Goal: Information Seeking & Learning: Learn about a topic

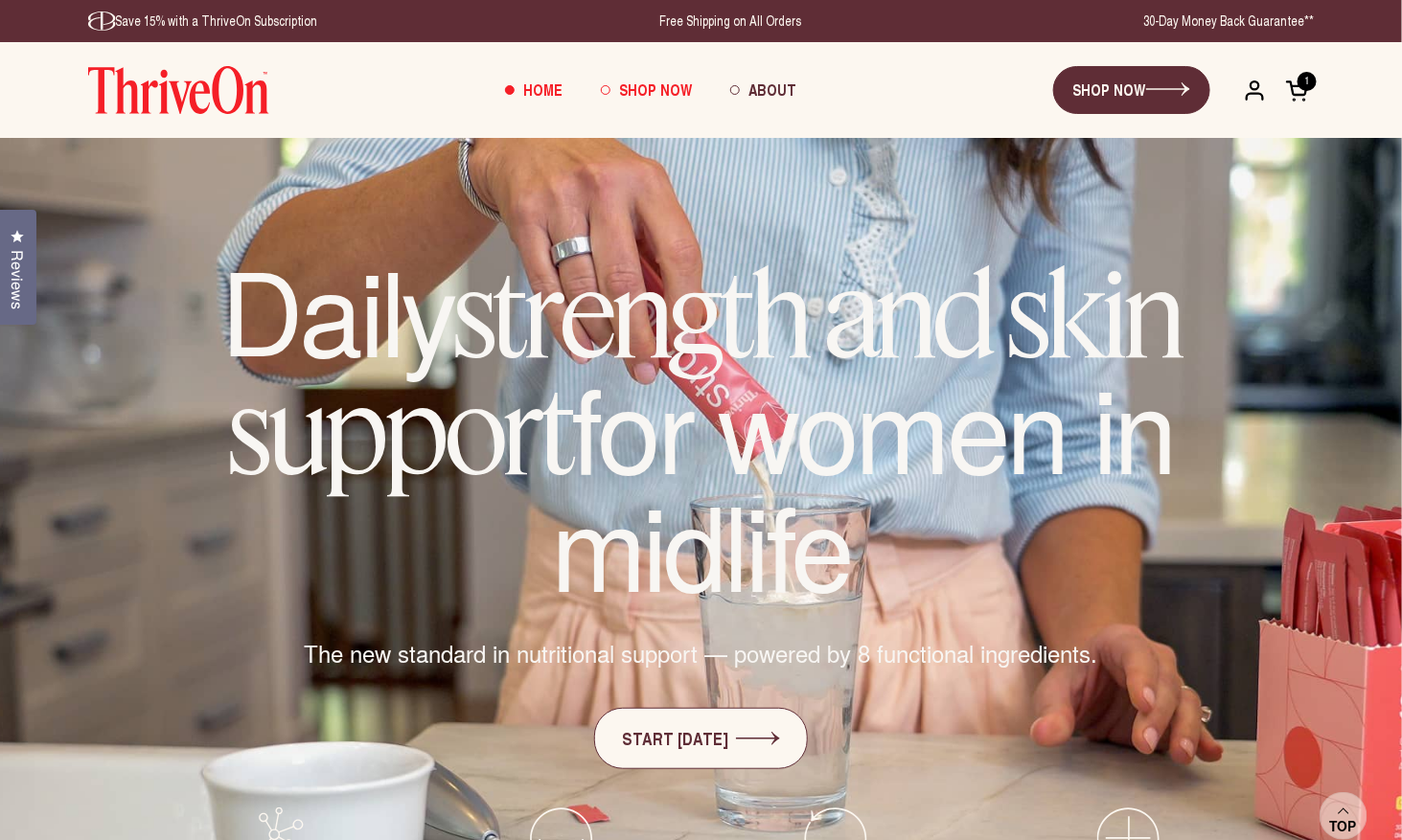
click at [665, 88] on span "Shop Now" at bounding box center [655, 89] width 73 height 22
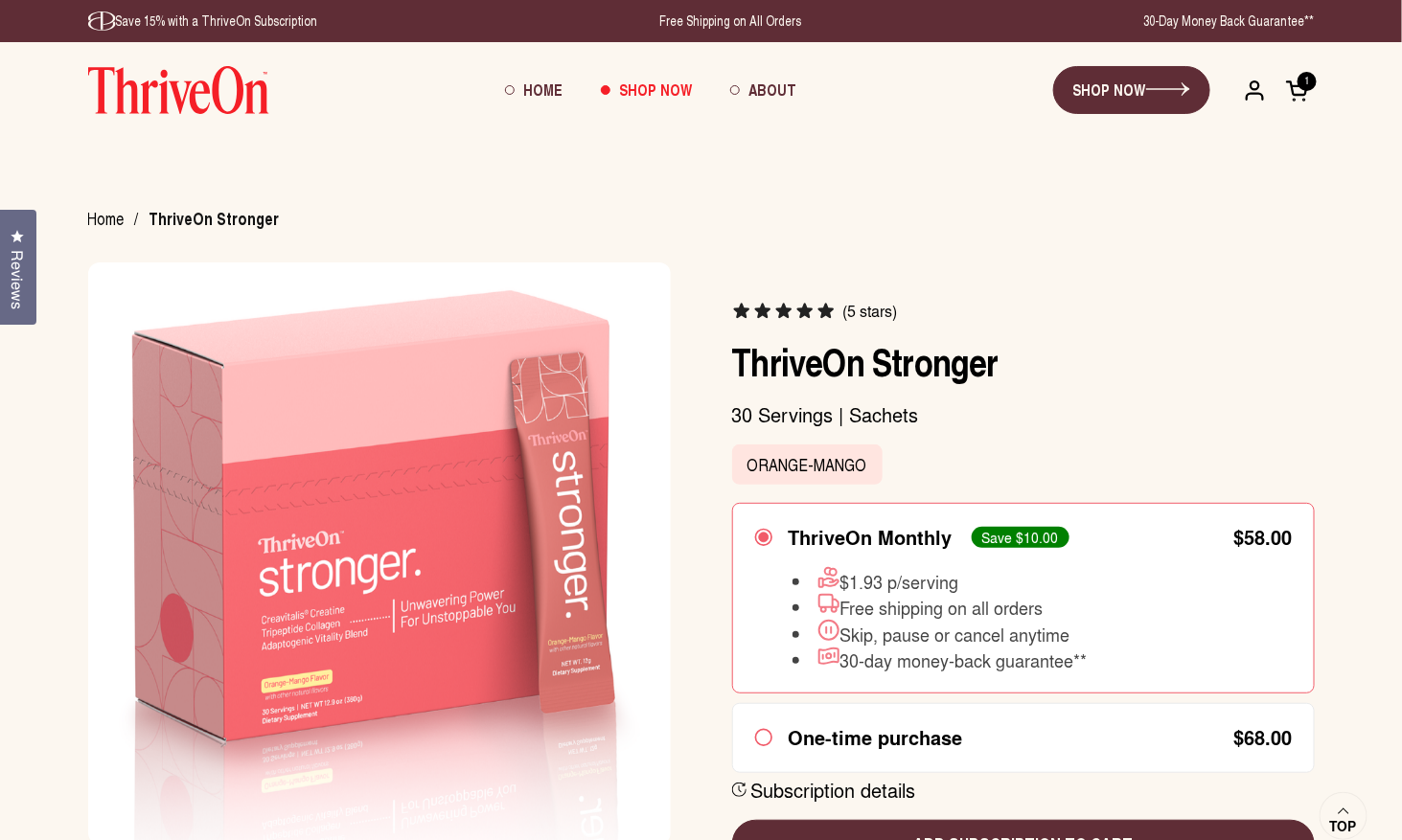
click at [152, 106] on img at bounding box center [178, 90] width 181 height 48
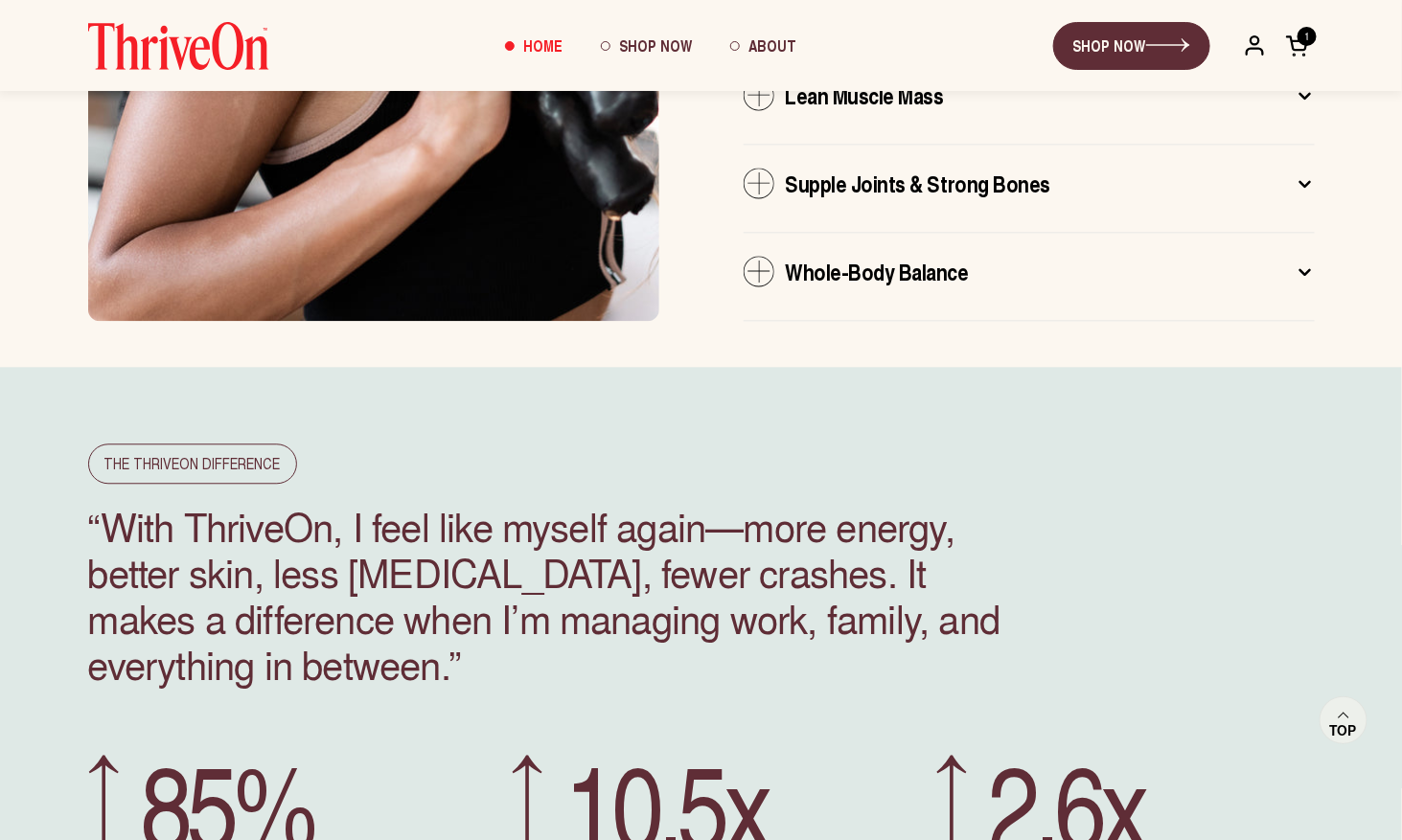
scroll to position [4002, 0]
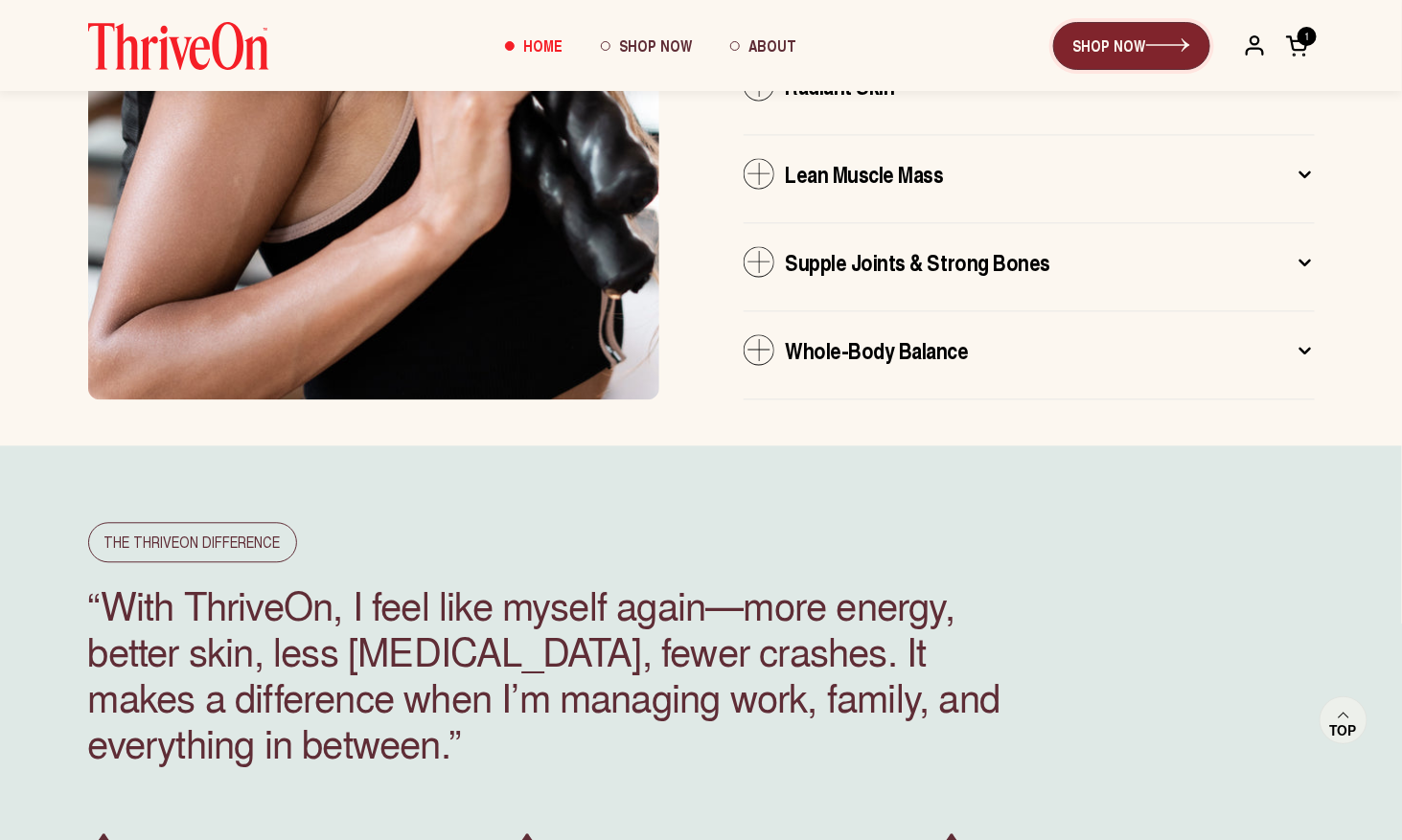
click at [1148, 43] on icon at bounding box center [1168, 45] width 44 height 13
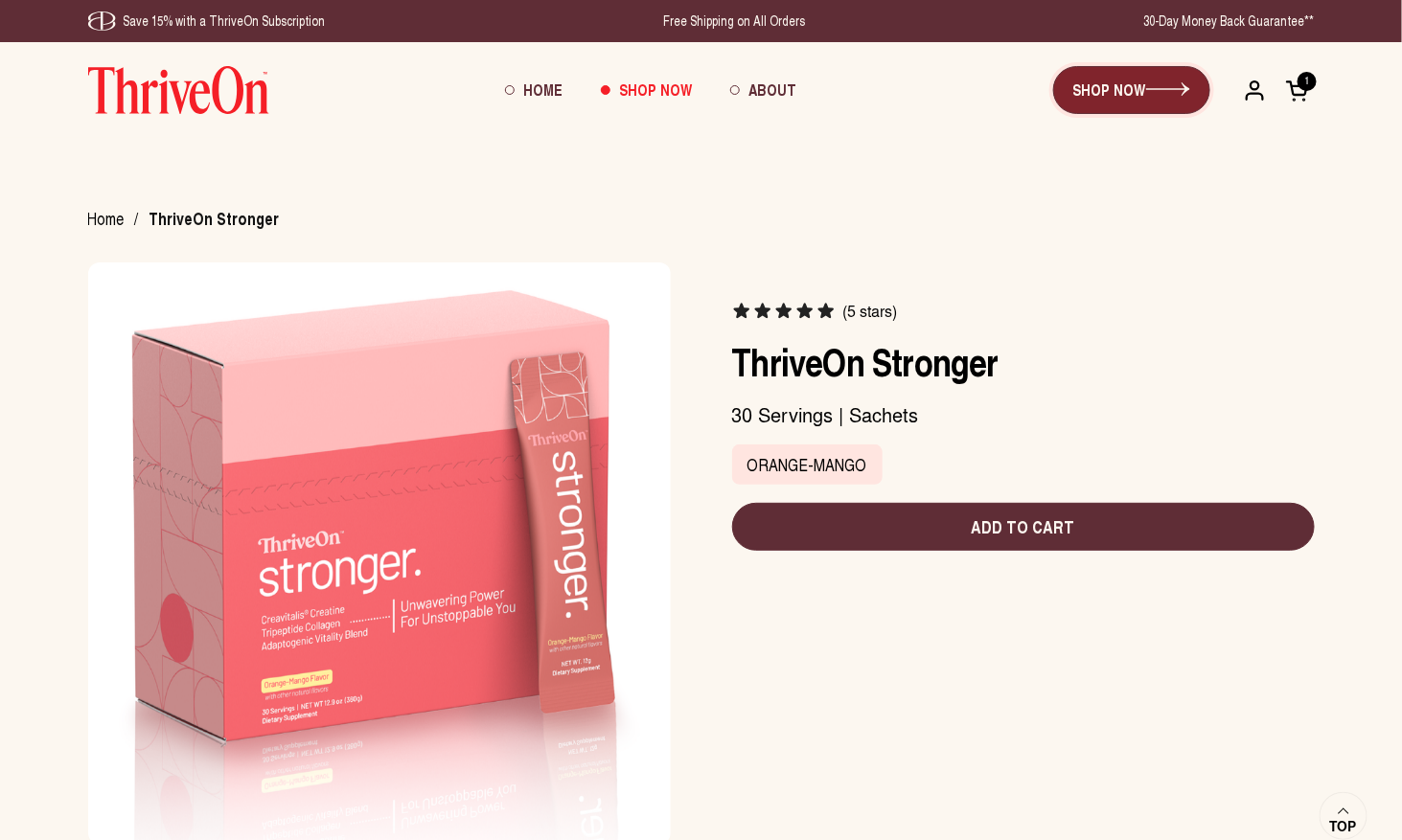
click at [1125, 94] on link "SHOP NOW" at bounding box center [1132, 90] width 157 height 48
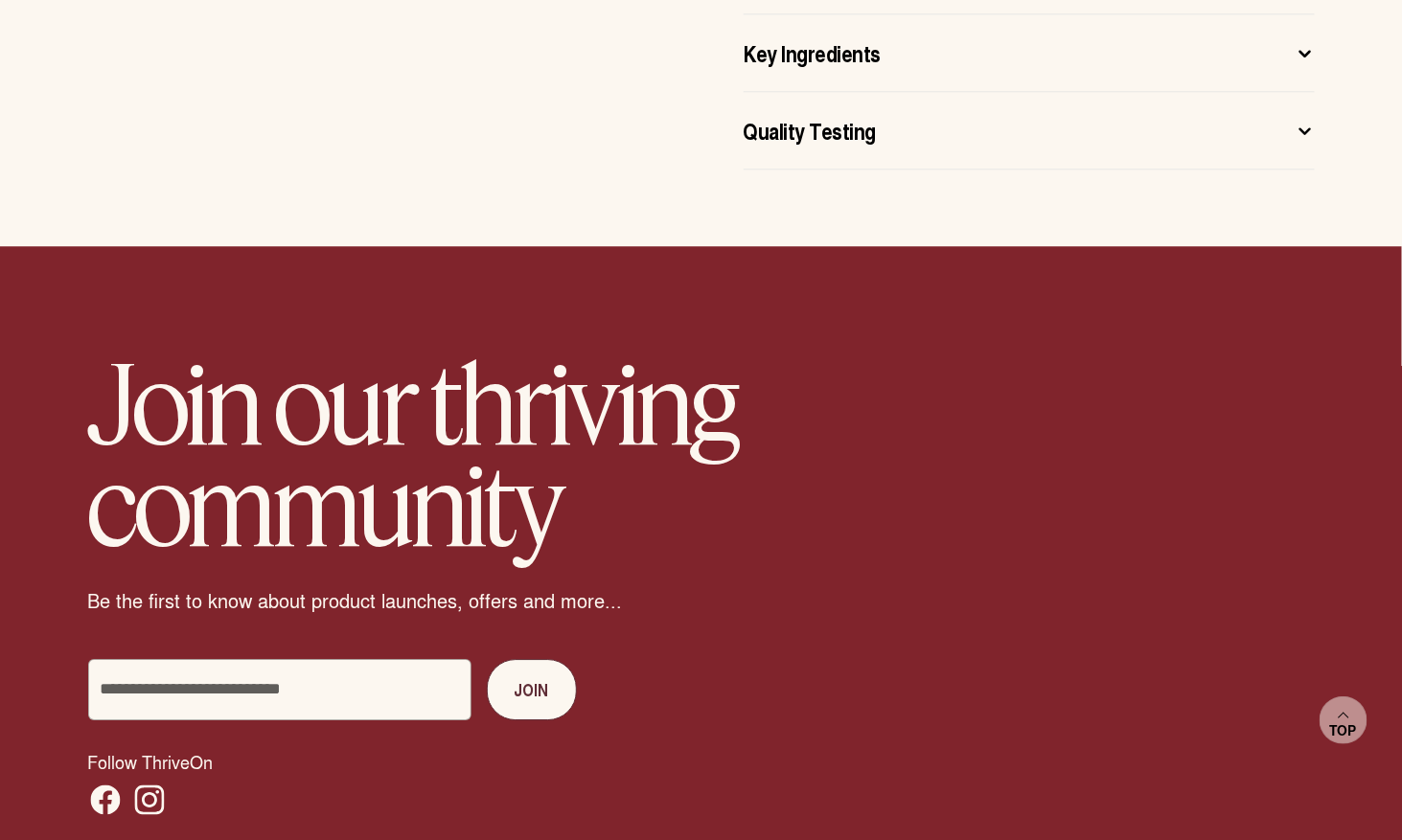
scroll to position [1757, 0]
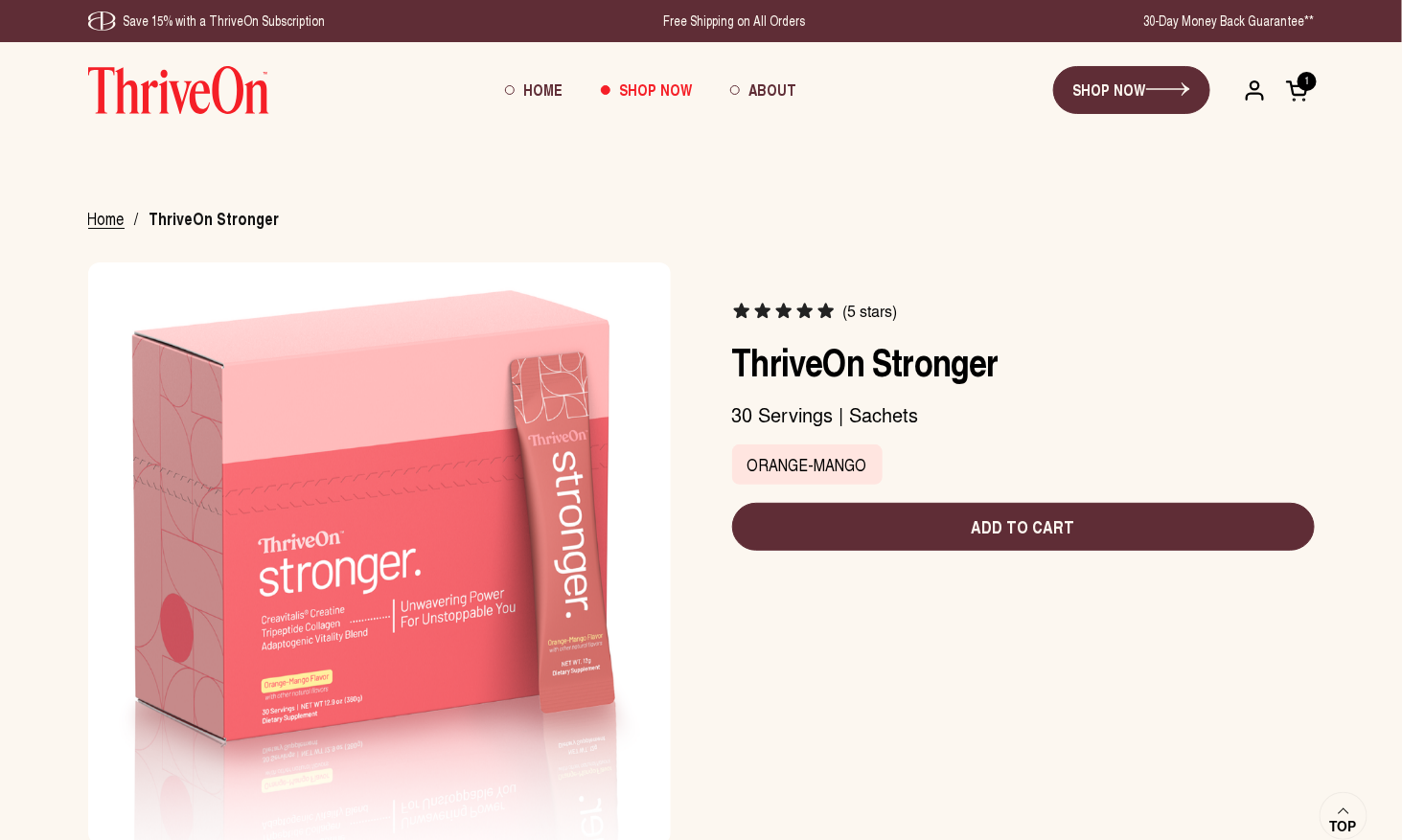
click at [107, 222] on span "Home" at bounding box center [106, 220] width 36 height 26
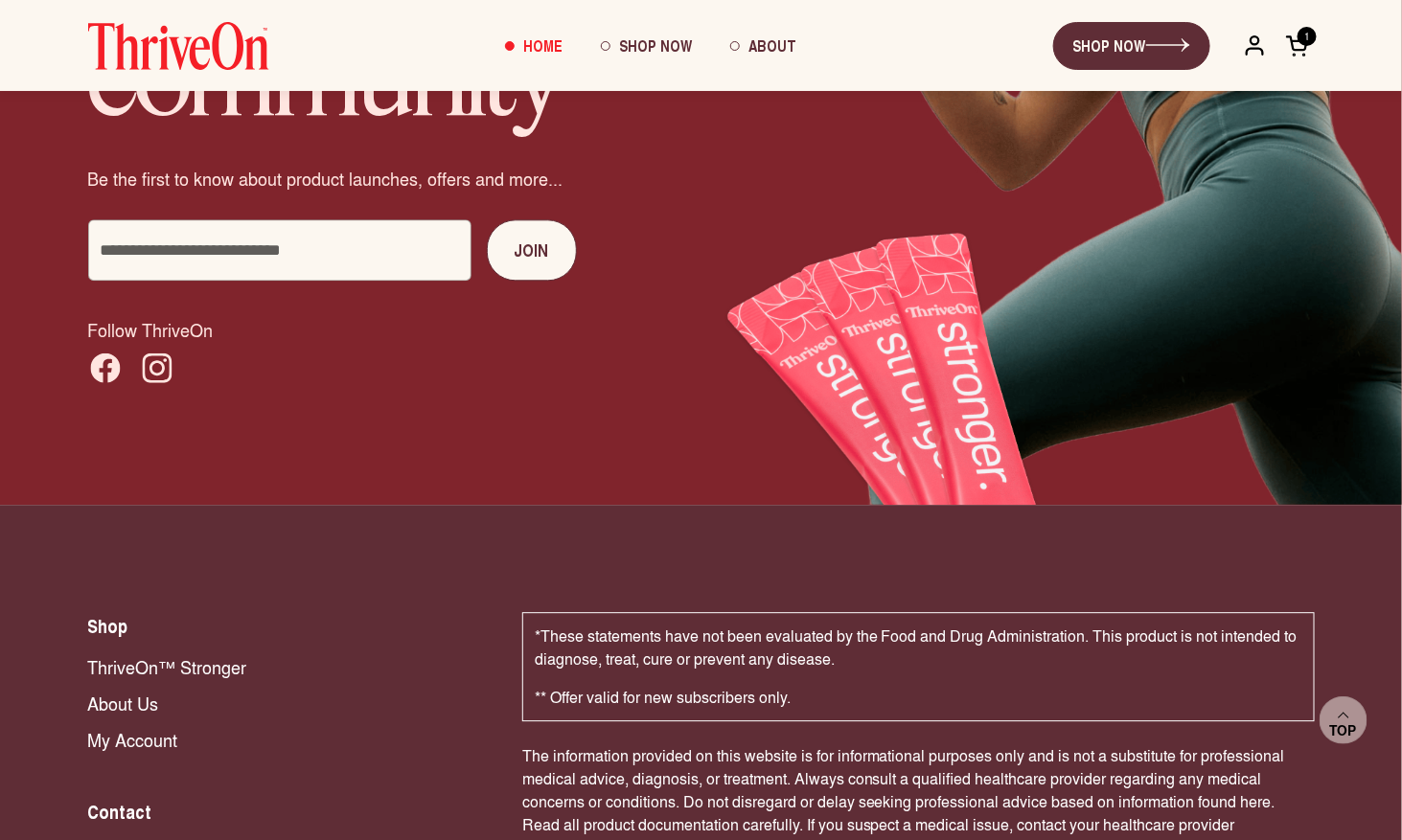
scroll to position [12059, 0]
